Goal: Check status: Check status

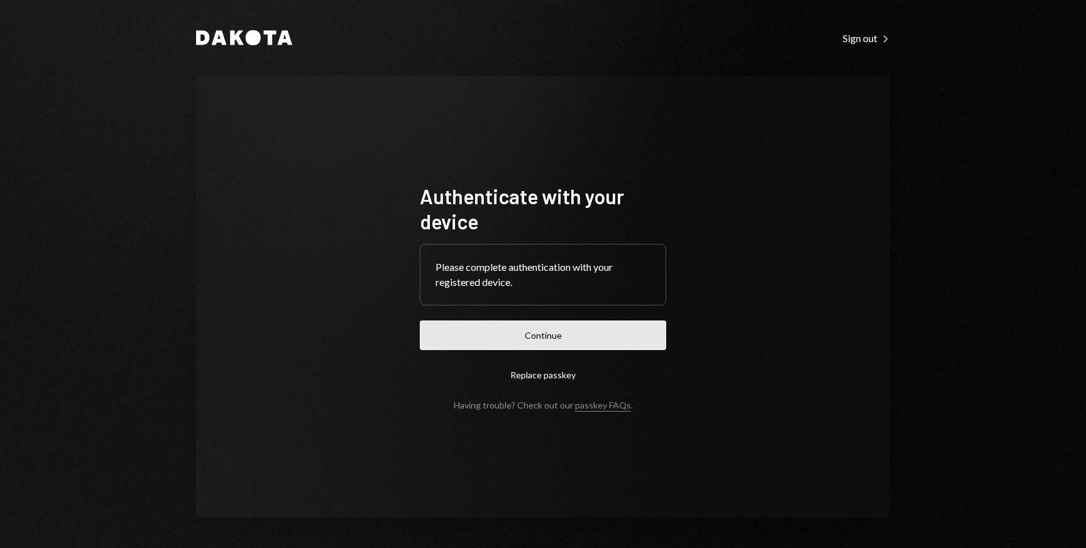
click at [597, 339] on button "Continue" at bounding box center [543, 335] width 246 height 30
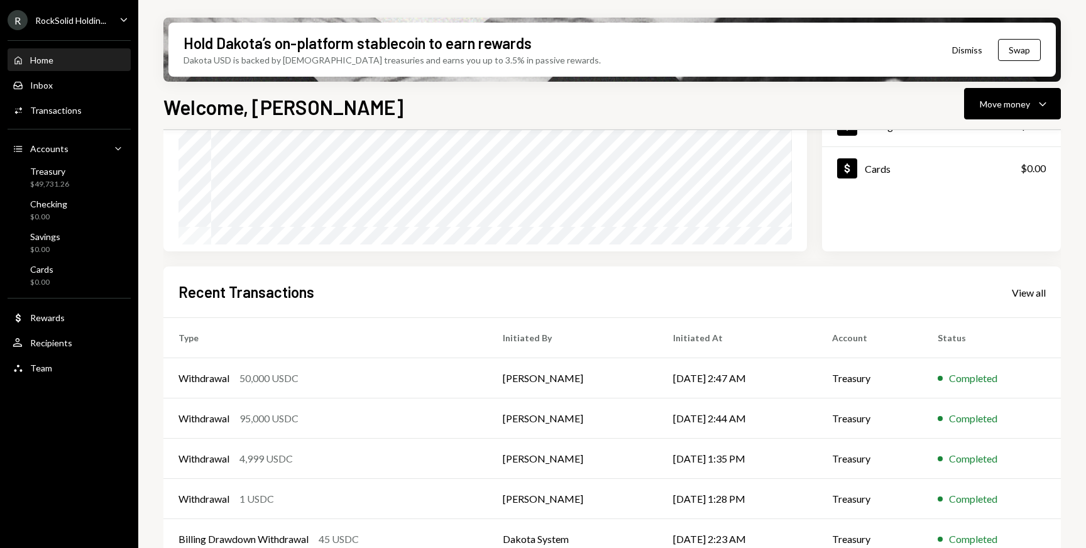
scroll to position [209, 0]
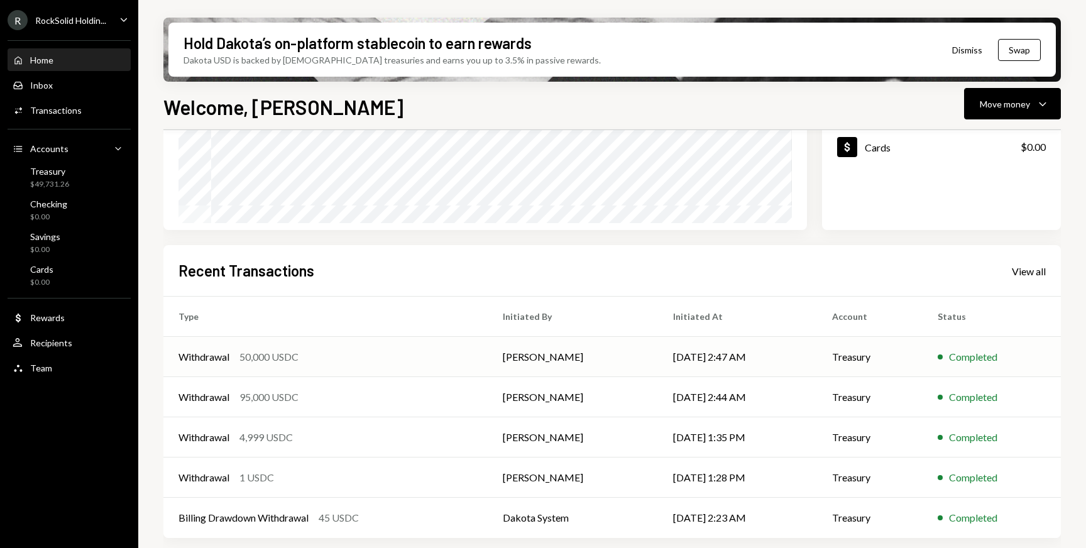
click at [762, 346] on td "[DATE] 2:47 AM" at bounding box center [737, 357] width 159 height 40
click at [755, 356] on td "[DATE] 2:47 AM" at bounding box center [737, 357] width 159 height 40
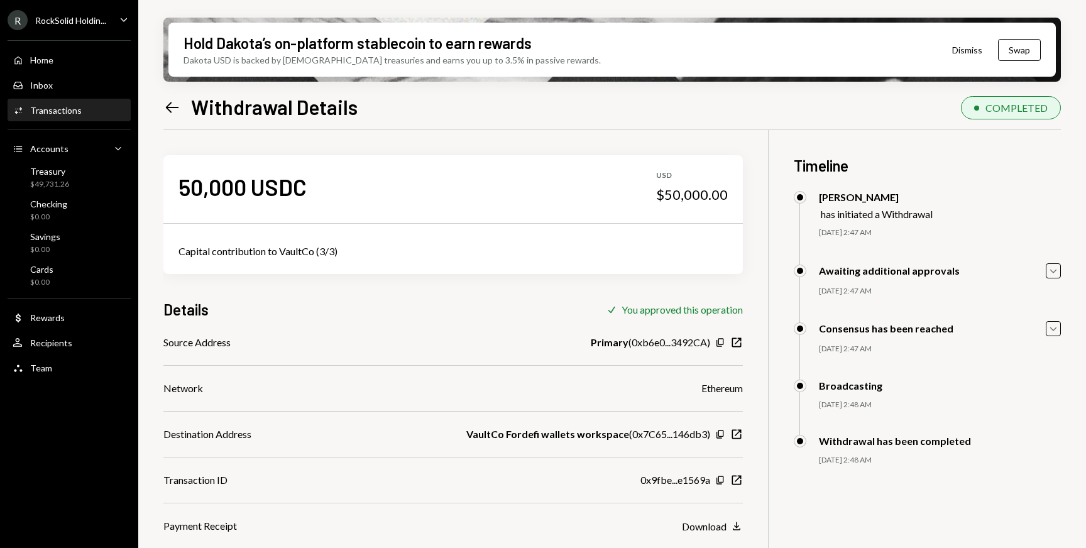
click at [408, 288] on div "50,000 USDC USD $50,000.00 Capital contribution to VaultCo (3/3) Details Check …" at bounding box center [452, 331] width 579 height 403
